Goal: Find contact information

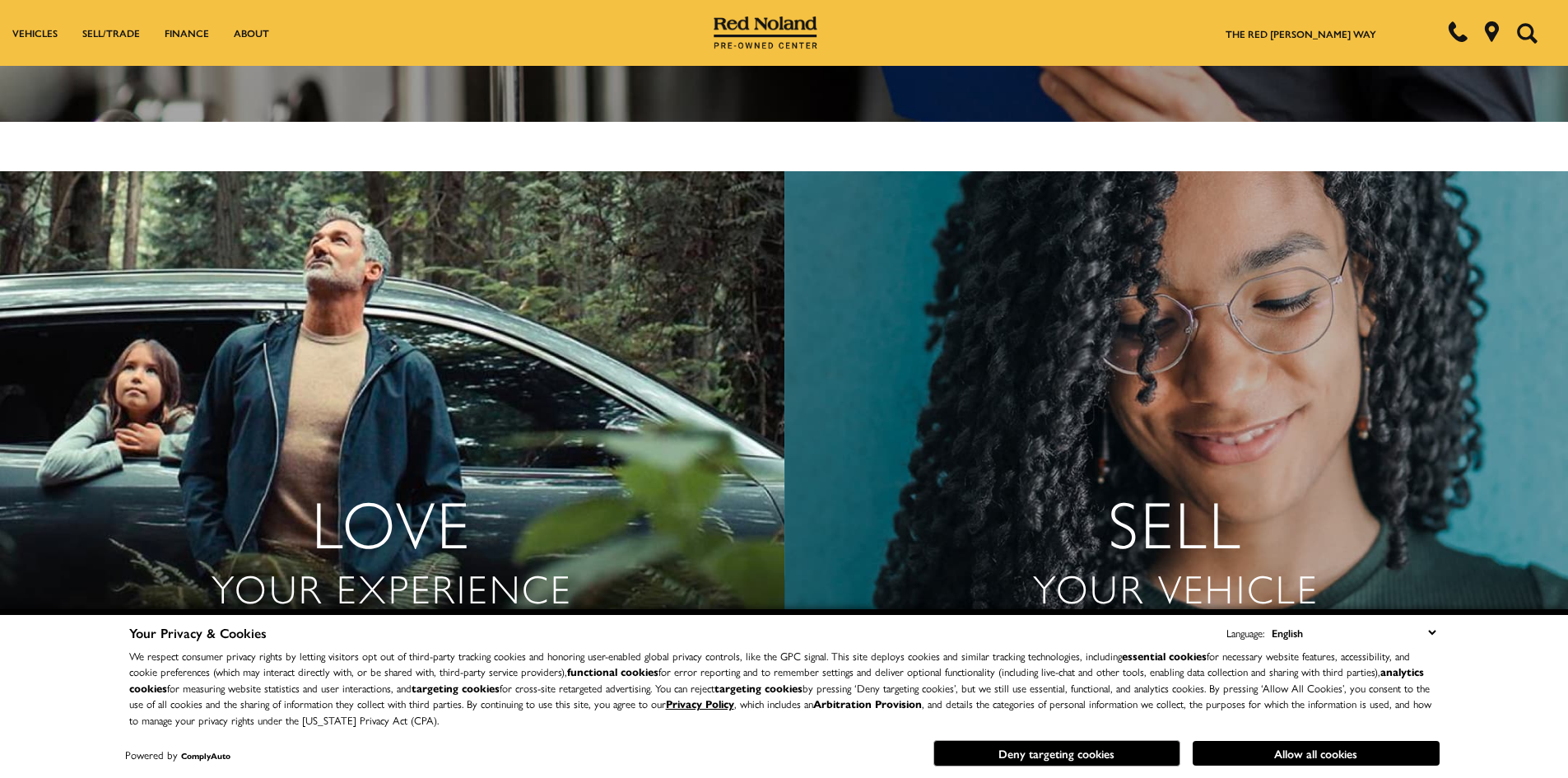
scroll to position [3378, 0]
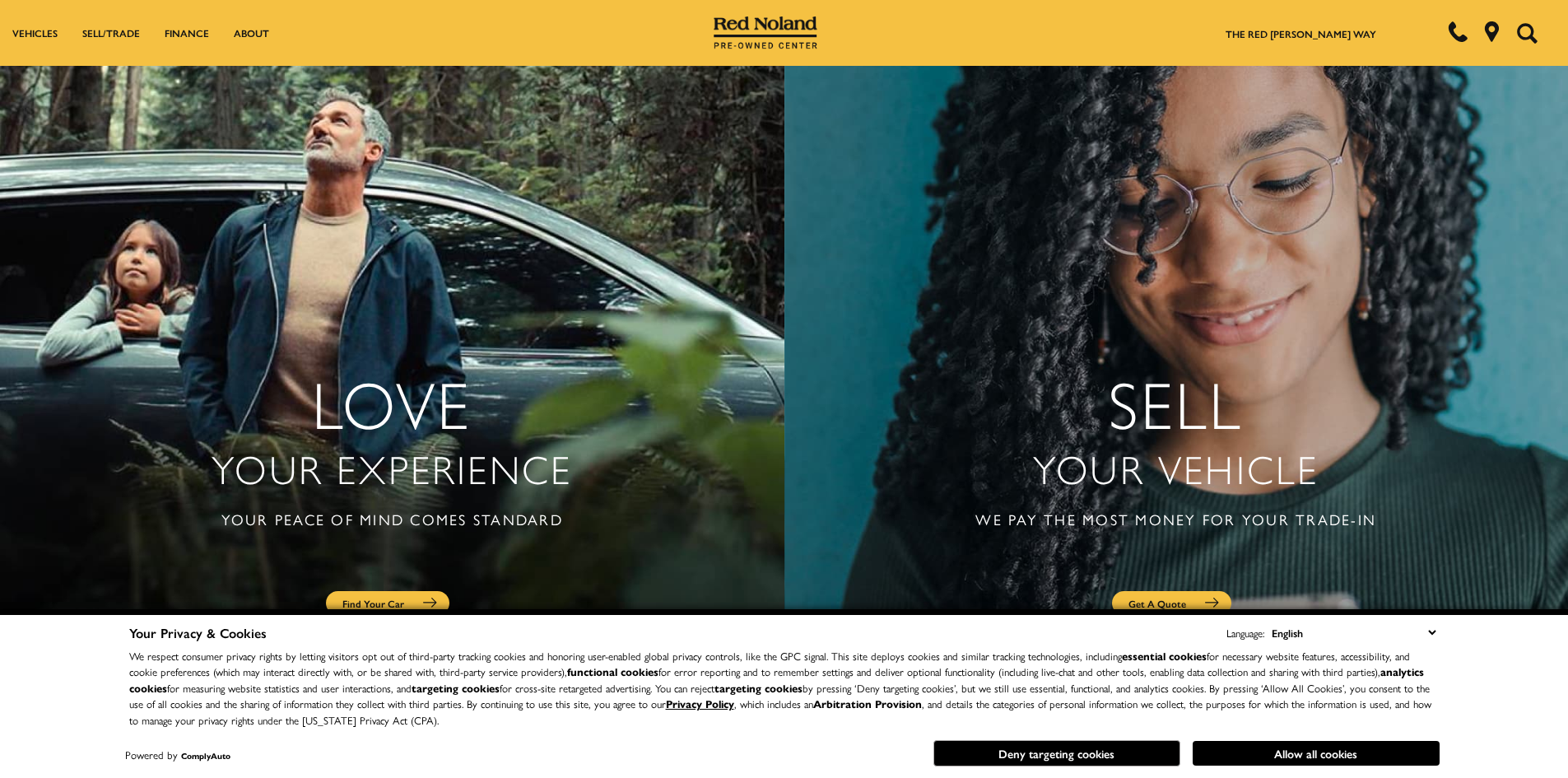
drag, startPoint x: 1307, startPoint y: 748, endPoint x: 1293, endPoint y: 735, distance: 19.1
click at [1307, 748] on button "Allow all cookies" at bounding box center [1316, 754] width 247 height 25
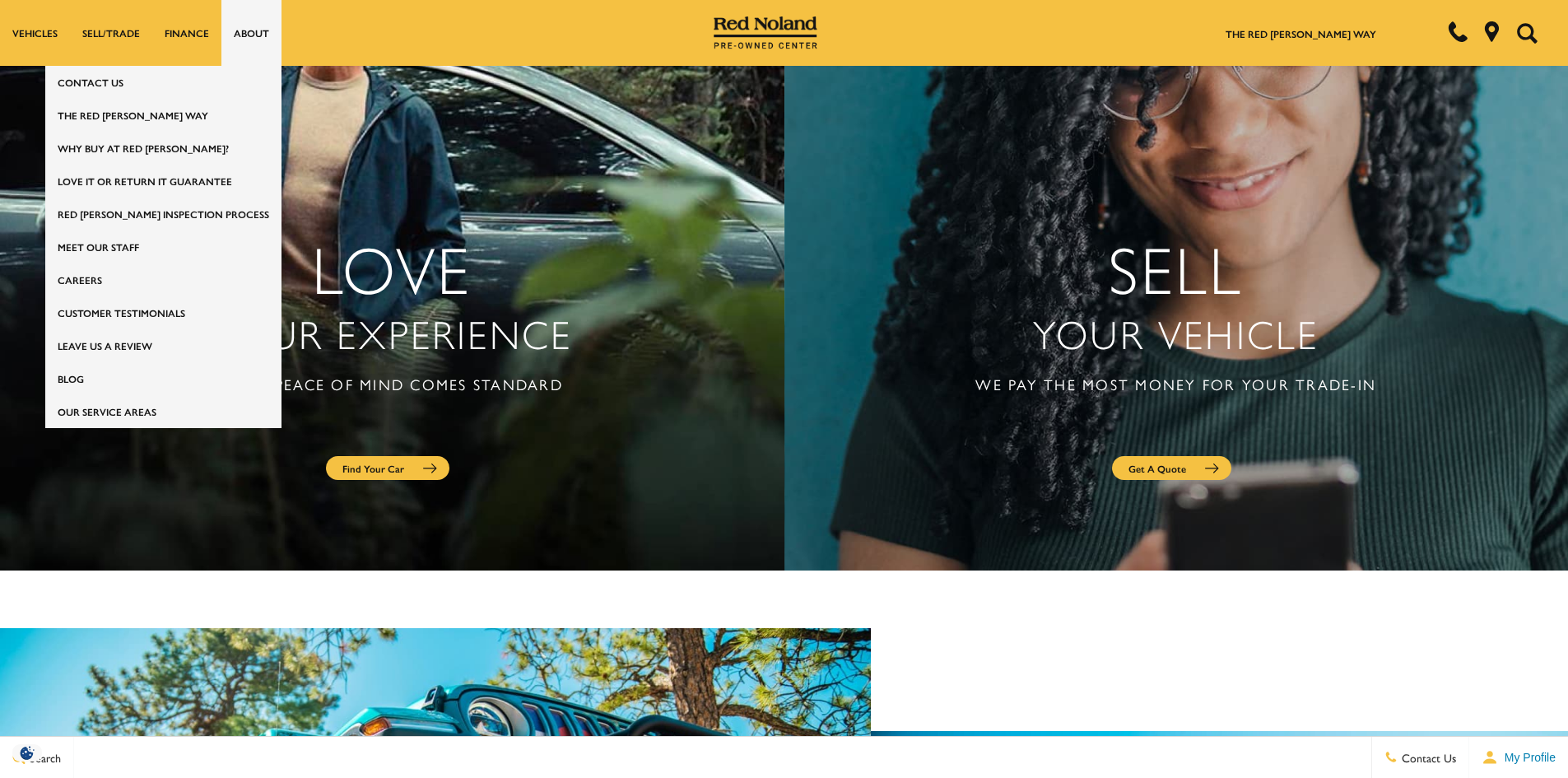
scroll to position [3495, 0]
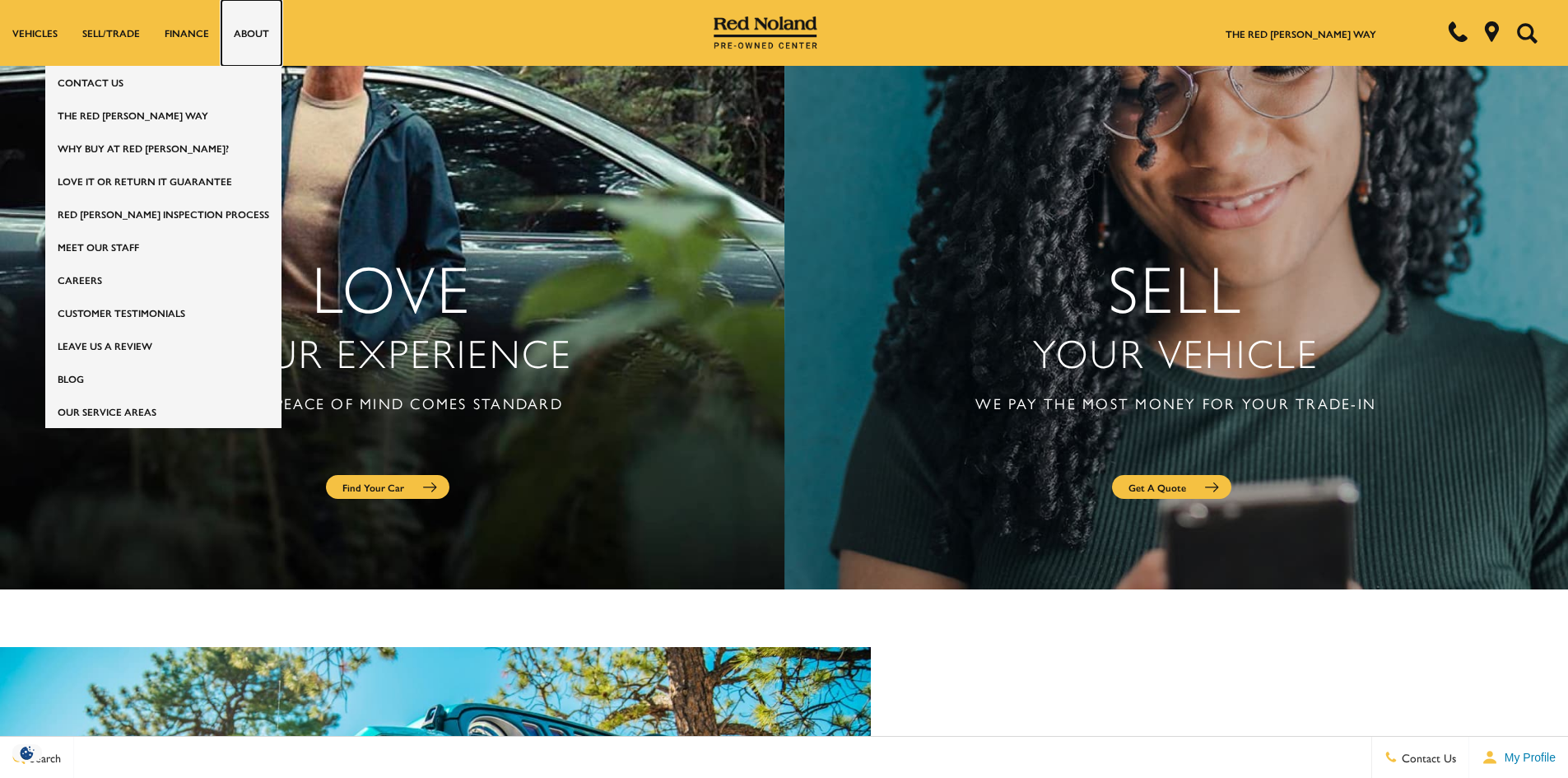
click at [255, 35] on link "About" at bounding box center [251, 33] width 60 height 66
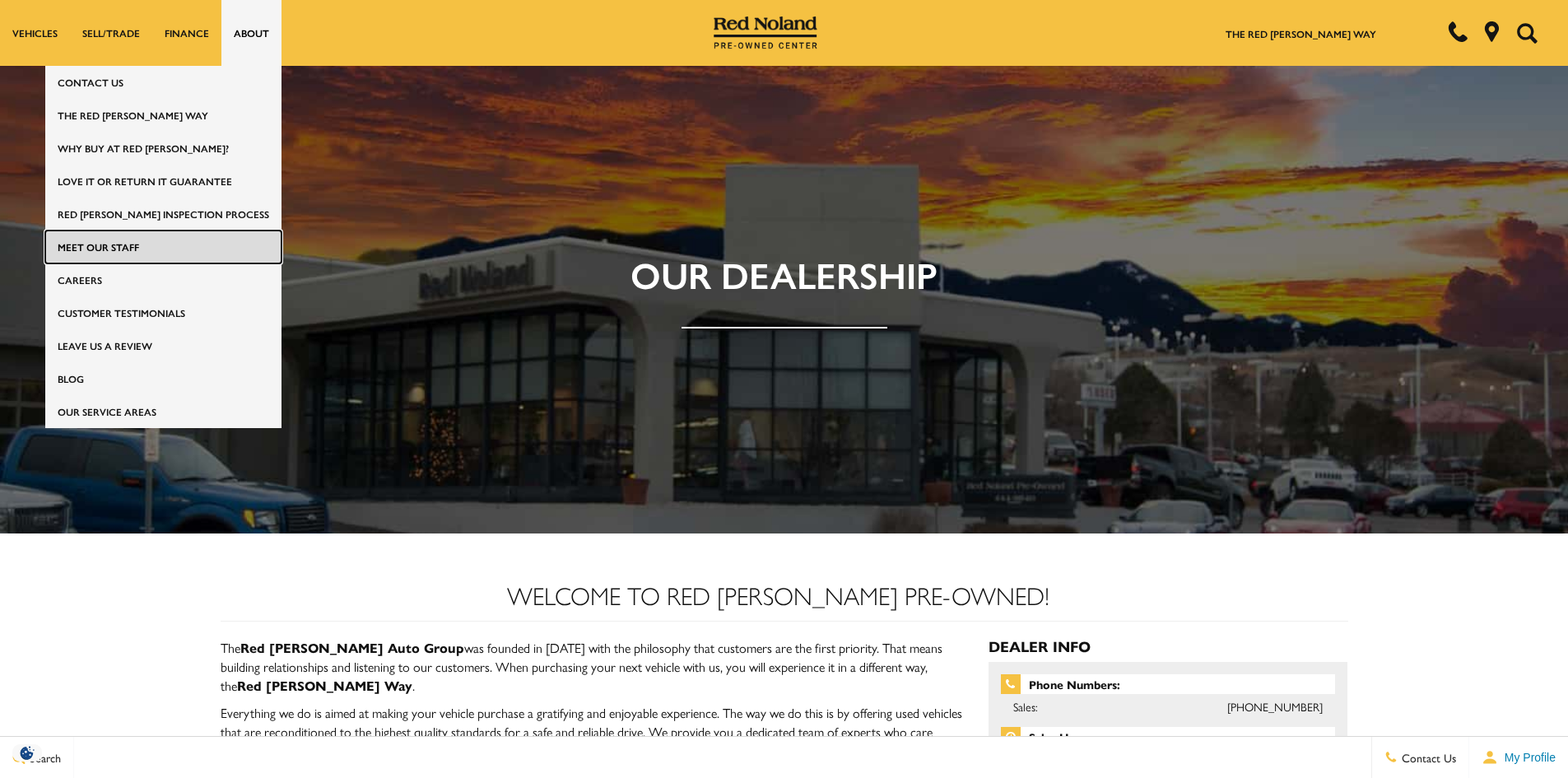
click at [191, 248] on link "Meet Our Staff" at bounding box center [163, 248] width 236 height 33
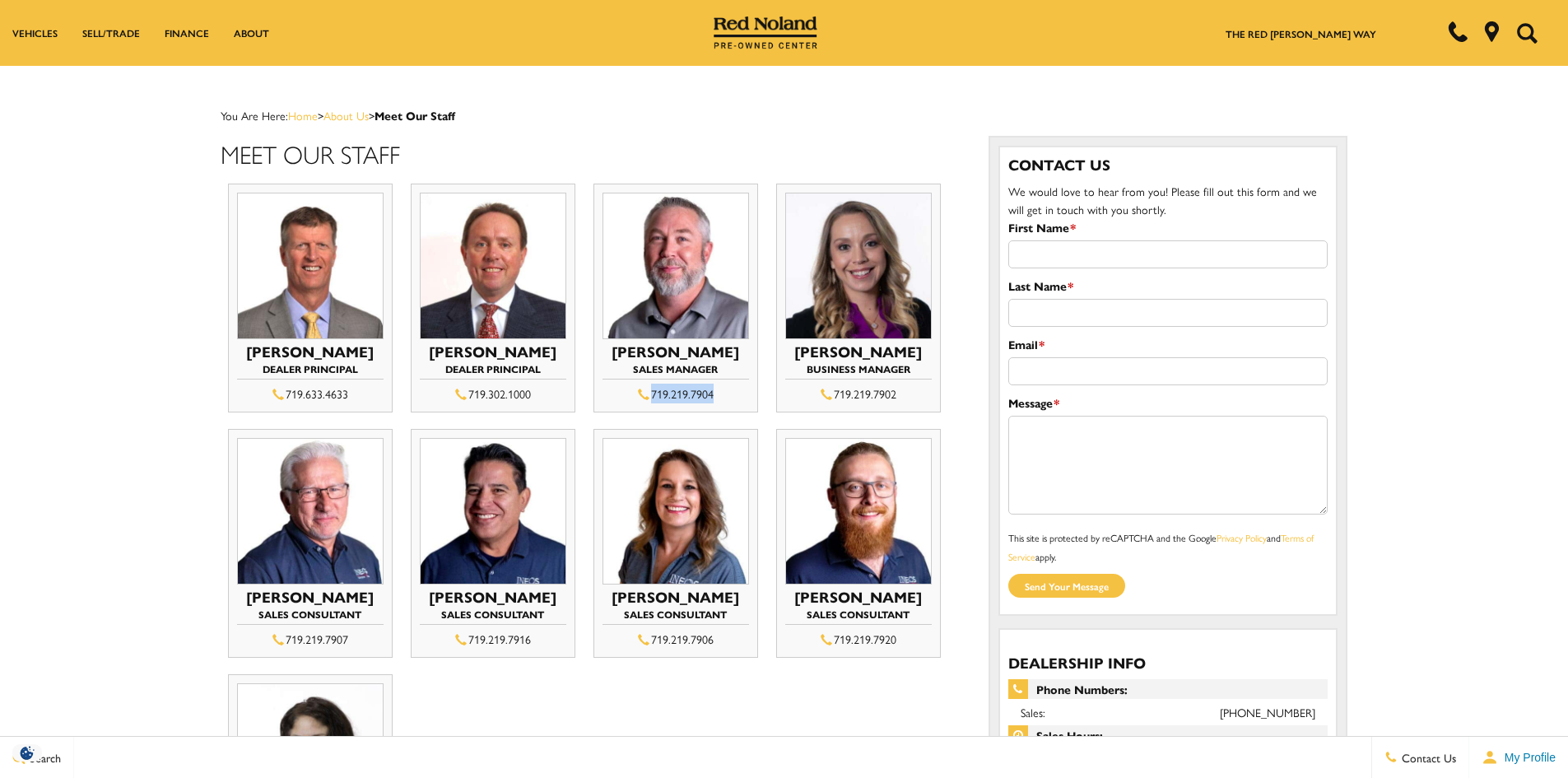
drag, startPoint x: 723, startPoint y: 356, endPoint x: 711, endPoint y: 355, distance: 12.0
click at [711, 384] on div "719.219.7904" at bounding box center [675, 394] width 146 height 20
copy div "719.219.7904"
click at [496, 702] on ul "Mike Jorgensen Dealer Principal 719.633.4633 Mike Jorgensen Thom Buckley" at bounding box center [592, 549] width 744 height 747
drag, startPoint x: 563, startPoint y: 315, endPoint x: 432, endPoint y: 317, distance: 131.0
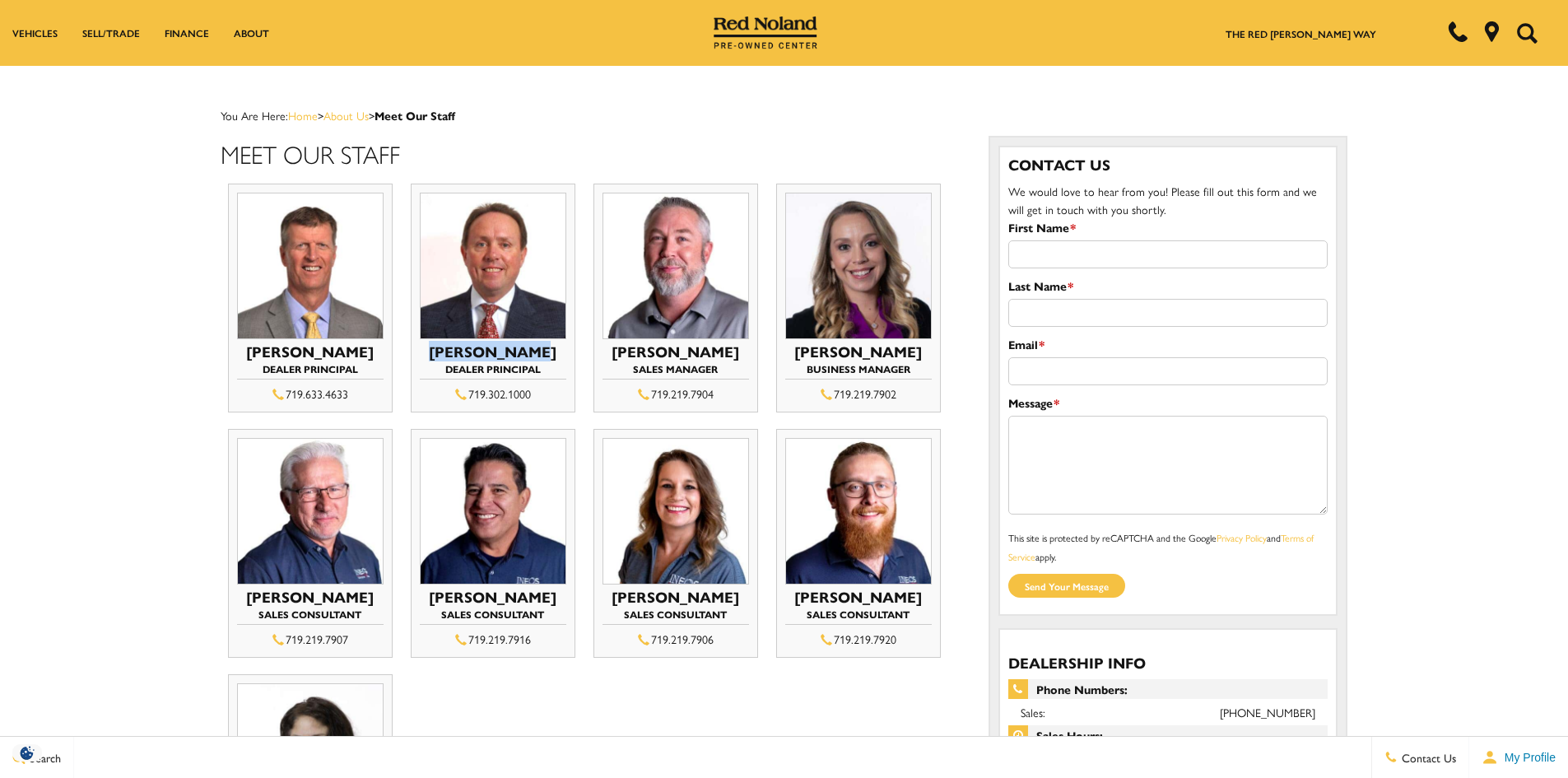
click at [432, 344] on h3 "Thom Buckley" at bounding box center [492, 351] width 146 height 16
copy h3 "Thom Buckley"
drag, startPoint x: 380, startPoint y: 317, endPoint x: 245, endPoint y: 317, distance: 135.0
click at [245, 344] on h3 "Mike Jorgensen" at bounding box center [310, 351] width 146 height 16
copy h3 "Mike Jorgensen"
